Goal: Information Seeking & Learning: Learn about a topic

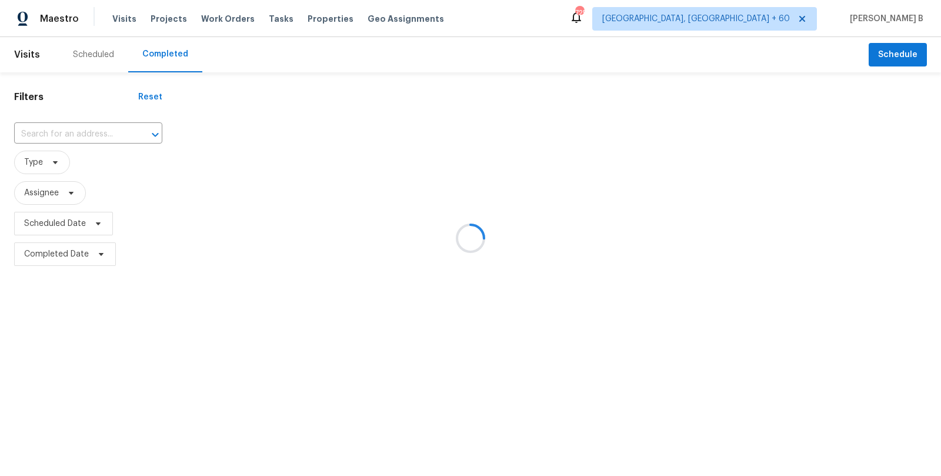
click at [92, 134] on div at bounding box center [470, 238] width 941 height 476
click at [105, 130] on div at bounding box center [470, 238] width 941 height 476
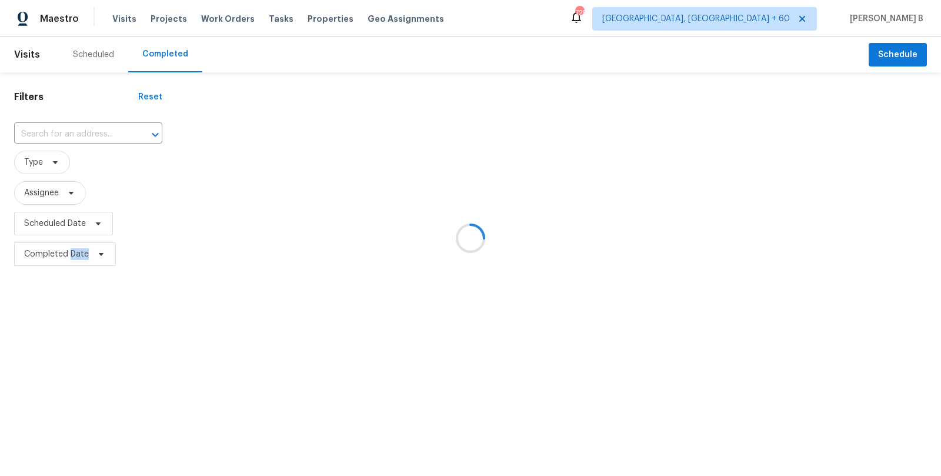
click at [105, 130] on div at bounding box center [470, 238] width 941 height 476
click at [89, 124] on div at bounding box center [470, 238] width 941 height 476
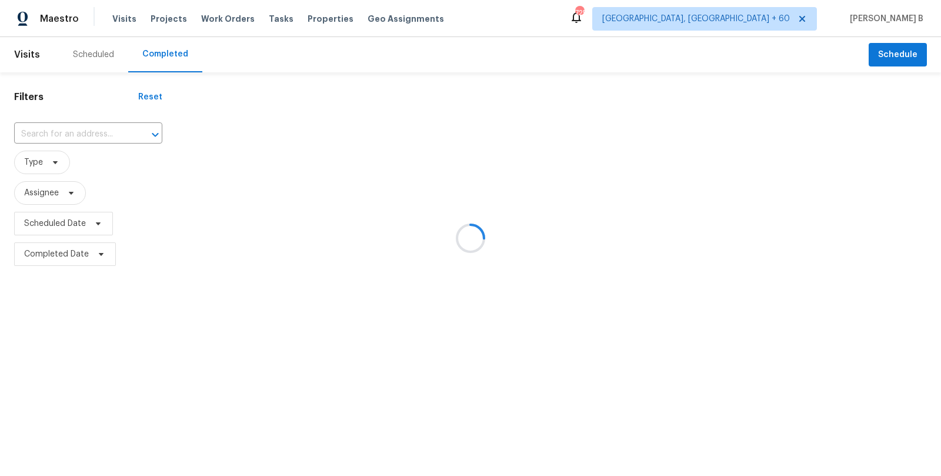
click at [92, 132] on div at bounding box center [470, 238] width 941 height 476
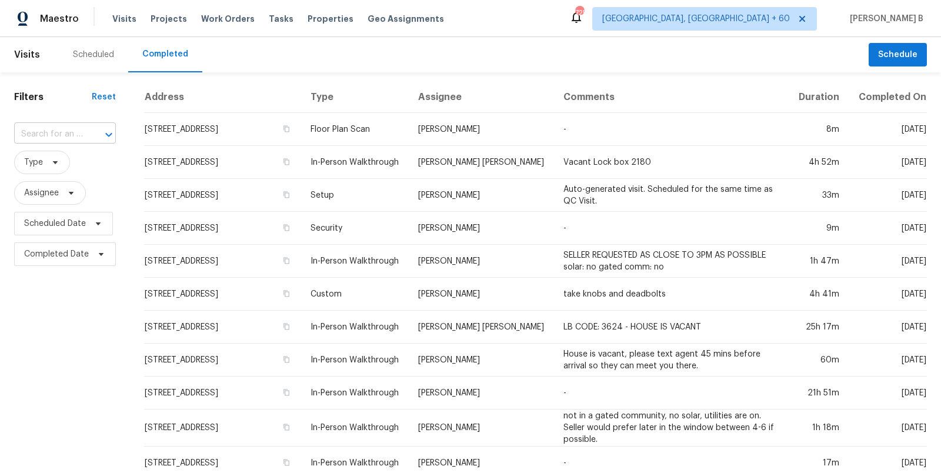
click at [42, 130] on input "text" at bounding box center [48, 134] width 69 height 18
paste input "[STREET_ADDRESS]"
type input "[STREET_ADDRESS]"
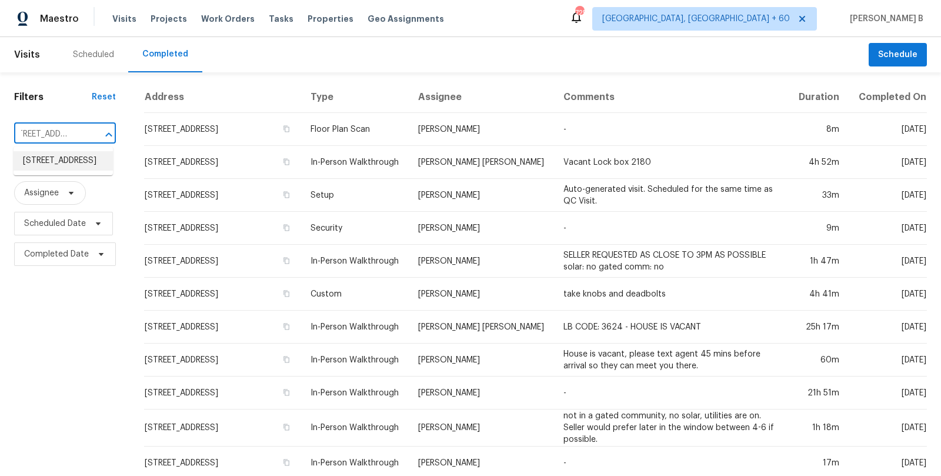
click at [76, 169] on li "[STREET_ADDRESS]" at bounding box center [63, 160] width 99 height 19
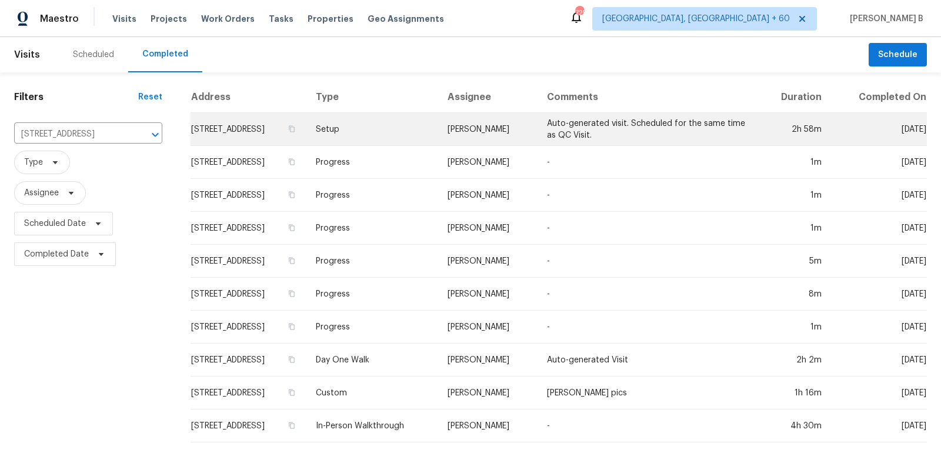
click at [517, 139] on td "[PERSON_NAME]" at bounding box center [487, 129] width 99 height 33
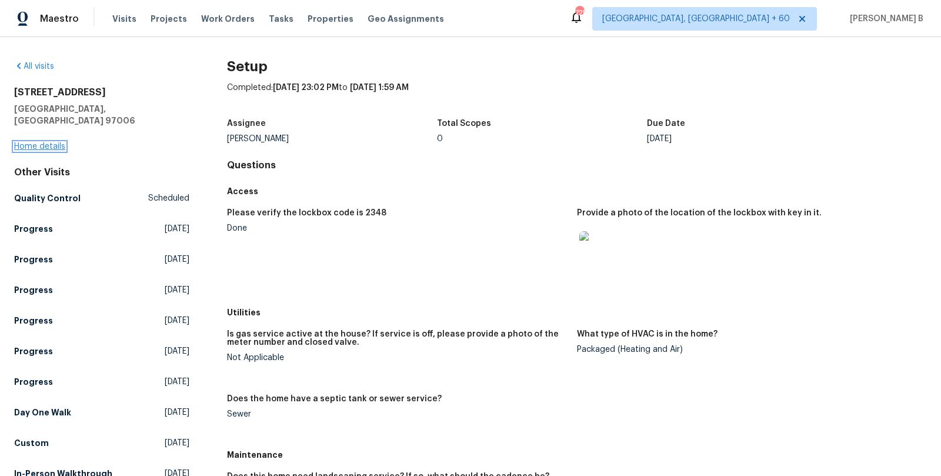
click at [44, 142] on link "Home details" at bounding box center [39, 146] width 51 height 8
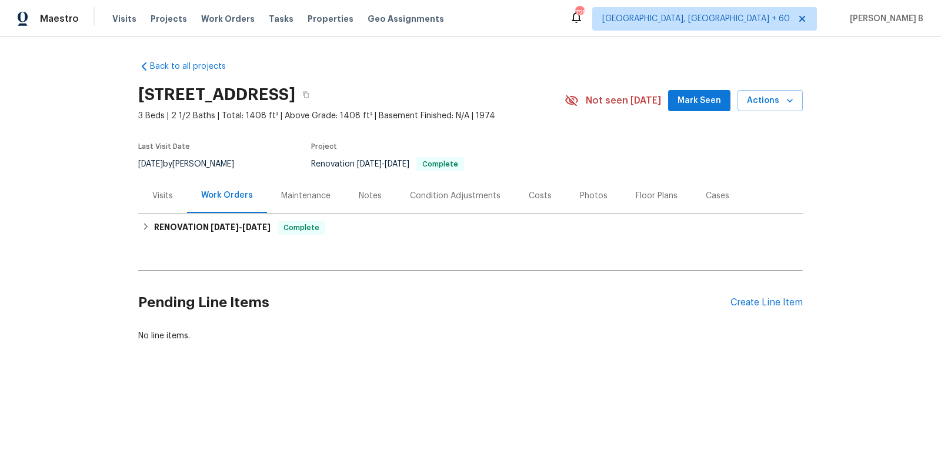
click at [580, 199] on div "Photos" at bounding box center [594, 196] width 28 height 12
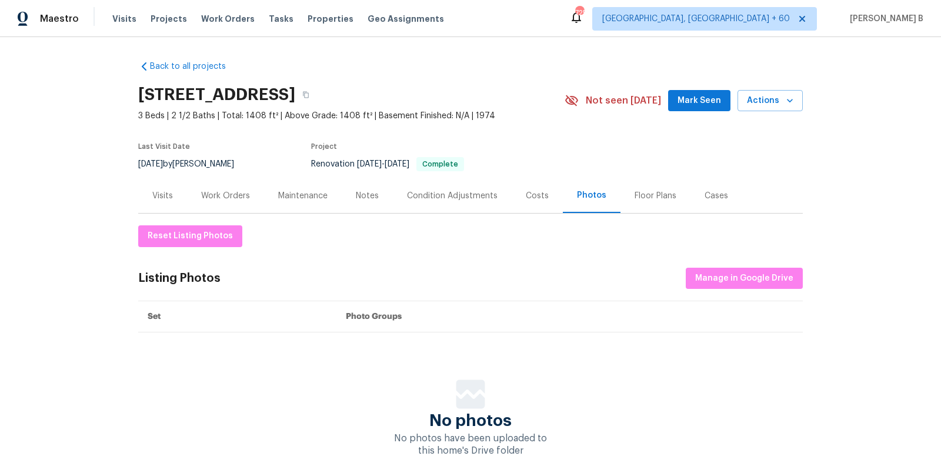
click at [620, 209] on div "Floor Plans" at bounding box center [655, 195] width 70 height 35
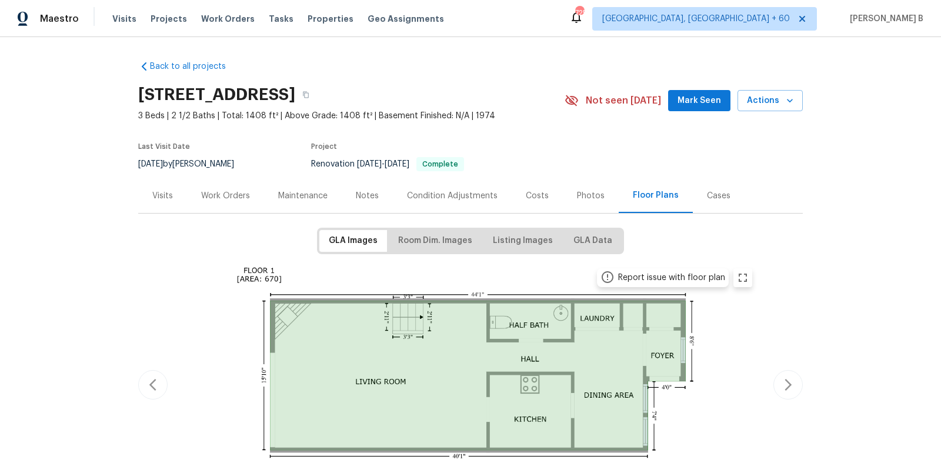
click at [511, 203] on div "Costs" at bounding box center [536, 195] width 51 height 35
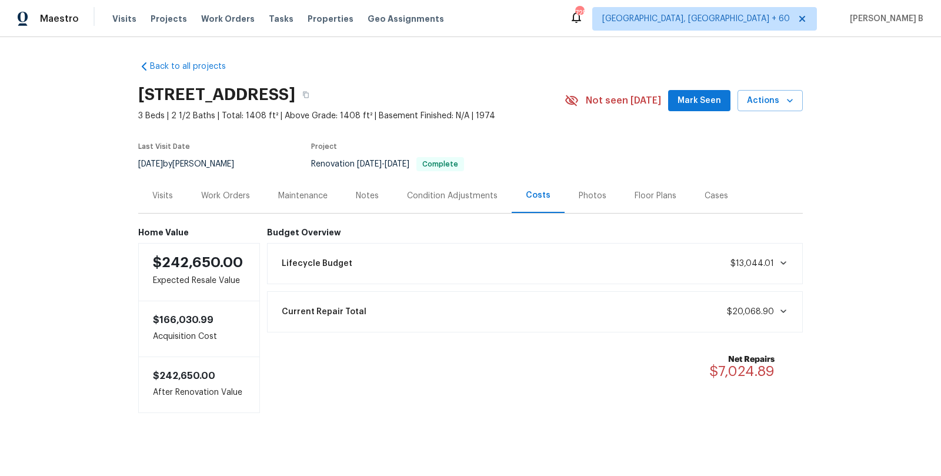
scroll to position [7, 0]
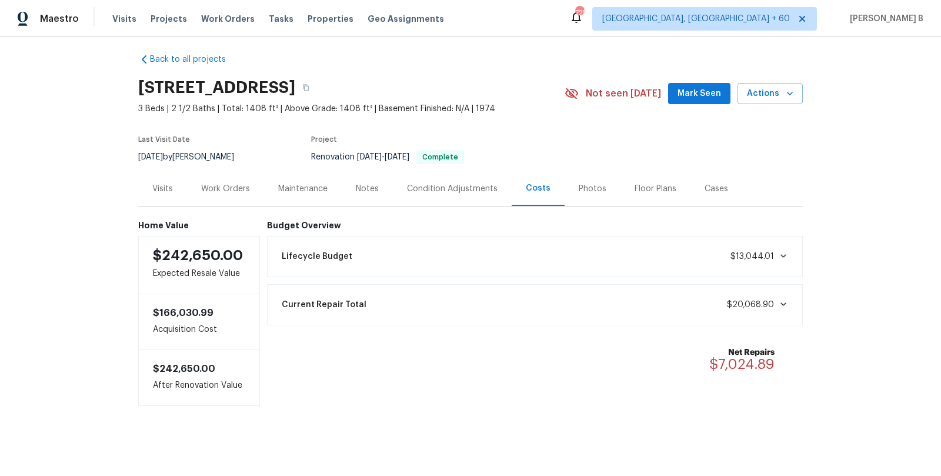
click at [463, 185] on div "Condition Adjustments" at bounding box center [452, 189] width 91 height 12
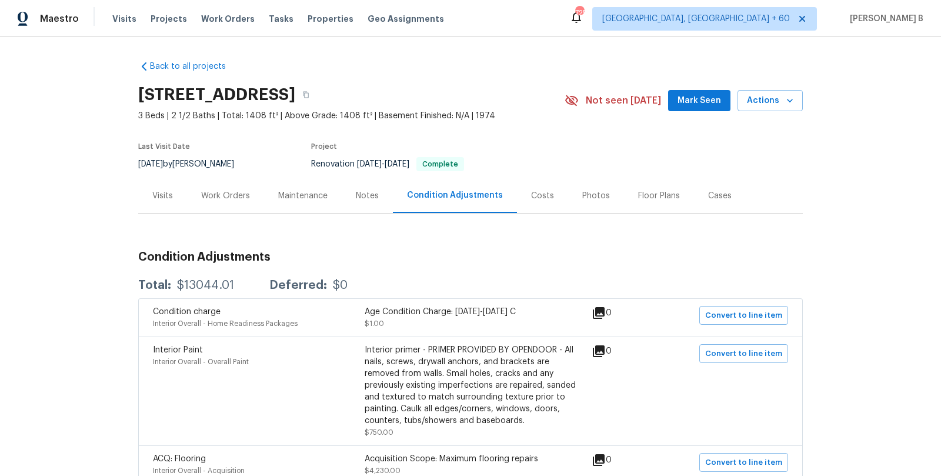
click at [378, 211] on div "Notes" at bounding box center [367, 195] width 51 height 35
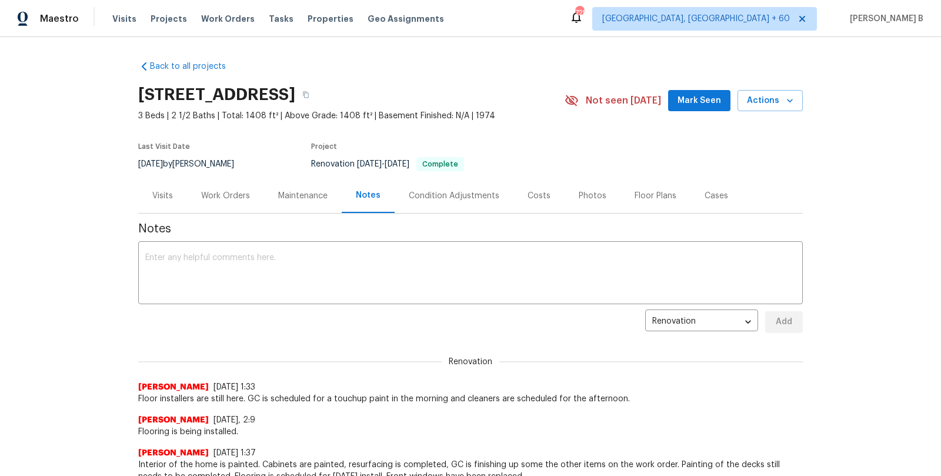
click at [300, 183] on div "Maintenance" at bounding box center [303, 195] width 78 height 35
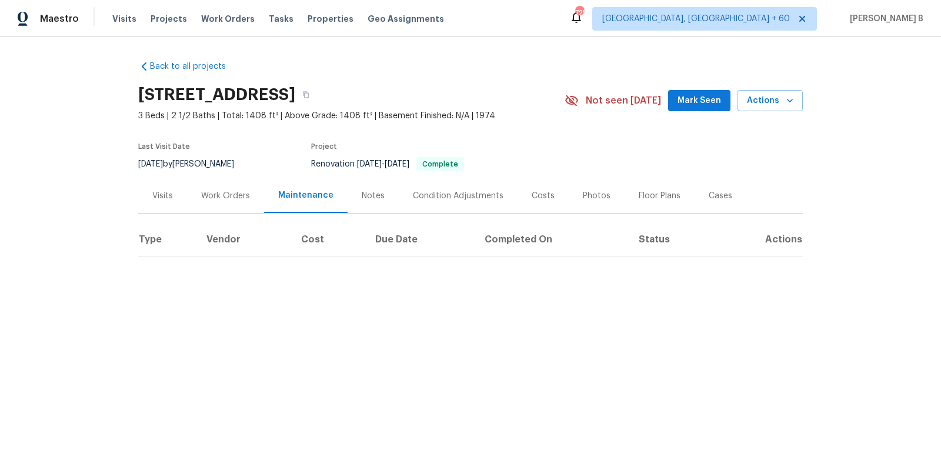
click at [704, 206] on div "Cases" at bounding box center [720, 195] width 52 height 35
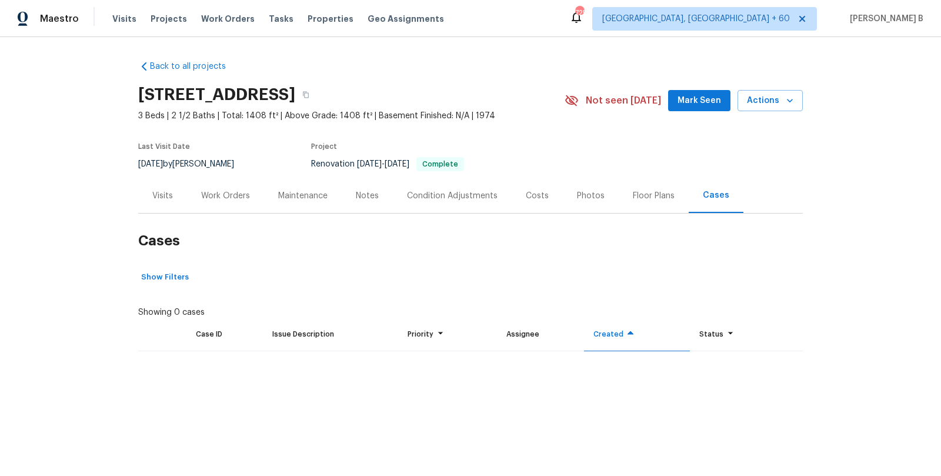
click at [595, 211] on div "Photos" at bounding box center [591, 195] width 56 height 35
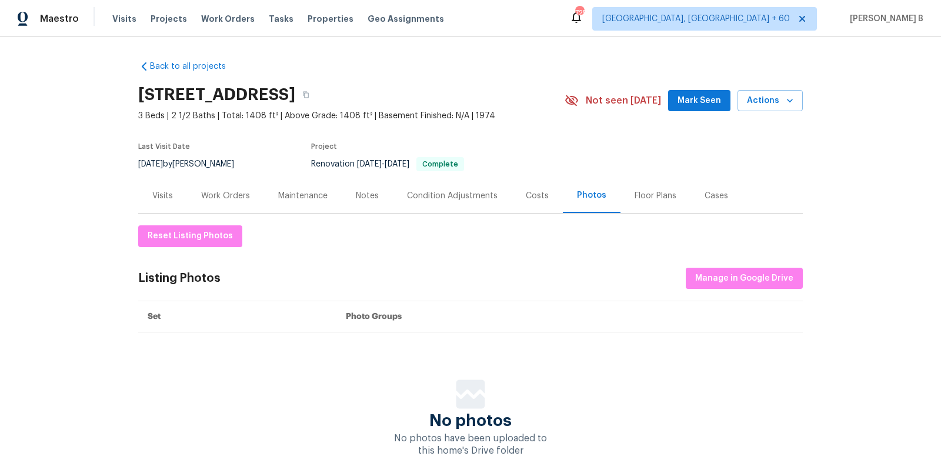
click at [226, 185] on div "Work Orders" at bounding box center [225, 195] width 77 height 35
